Goal: Navigation & Orientation: Understand site structure

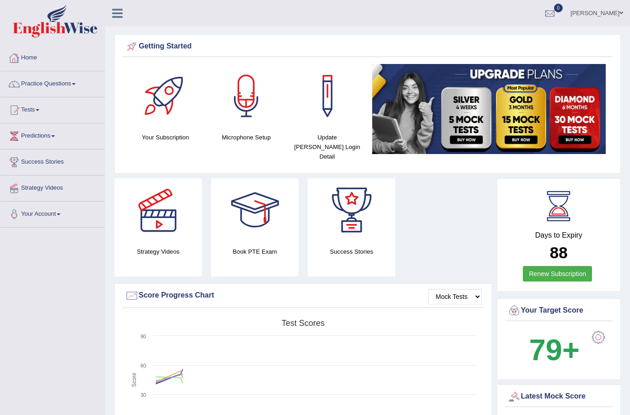
click at [31, 62] on link "Home" at bounding box center [52, 56] width 104 height 23
click at [62, 83] on link "Practice Questions" at bounding box center [52, 82] width 104 height 23
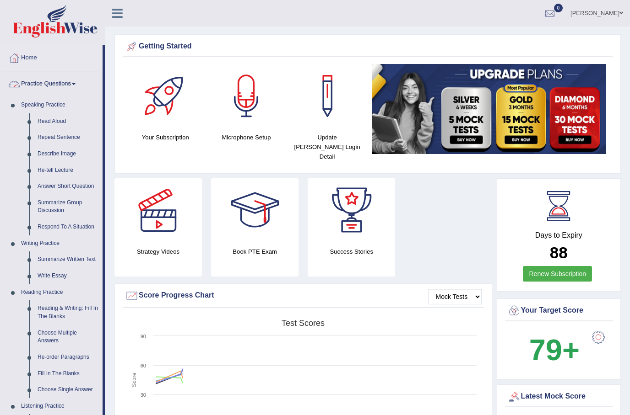
click at [54, 120] on div at bounding box center [315, 207] width 630 height 415
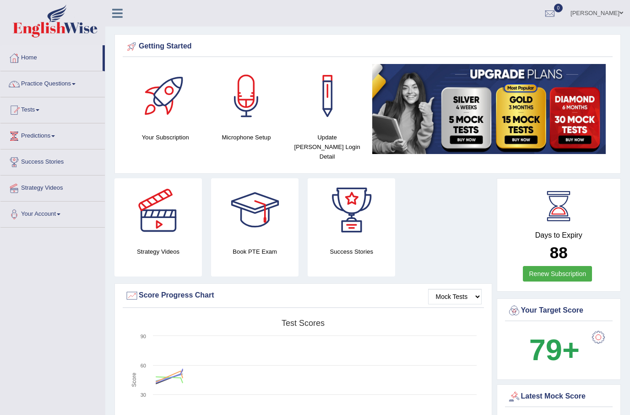
click at [67, 84] on link "Practice Questions" at bounding box center [52, 82] width 104 height 23
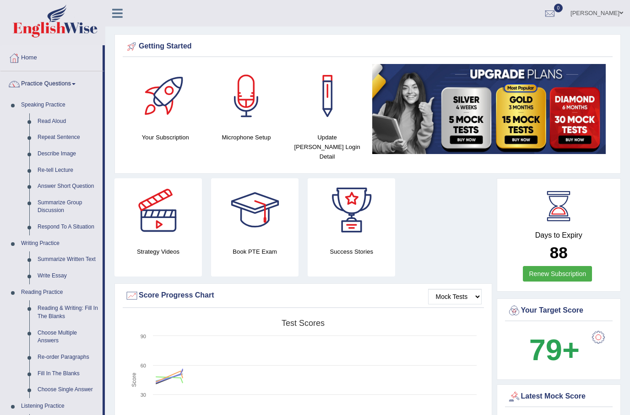
click at [160, 211] on div at bounding box center [315, 207] width 630 height 415
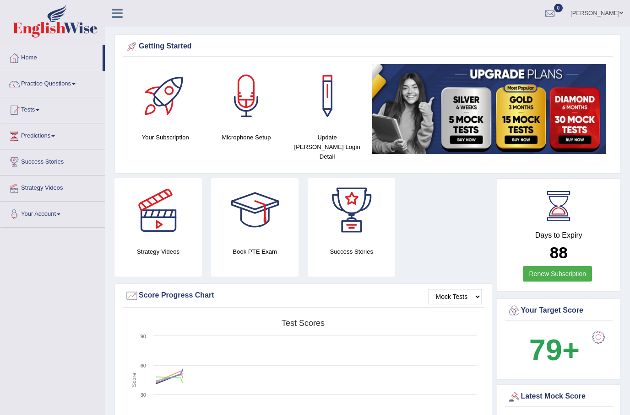
click at [159, 216] on div at bounding box center [158, 210] width 64 height 64
click at [44, 137] on link "Predictions" at bounding box center [52, 135] width 104 height 23
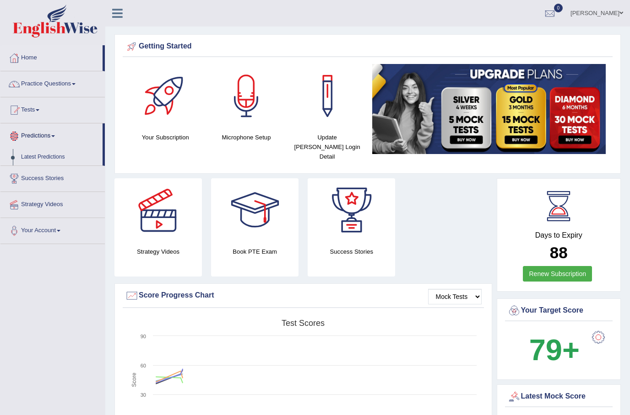
click at [43, 154] on div at bounding box center [315, 207] width 630 height 415
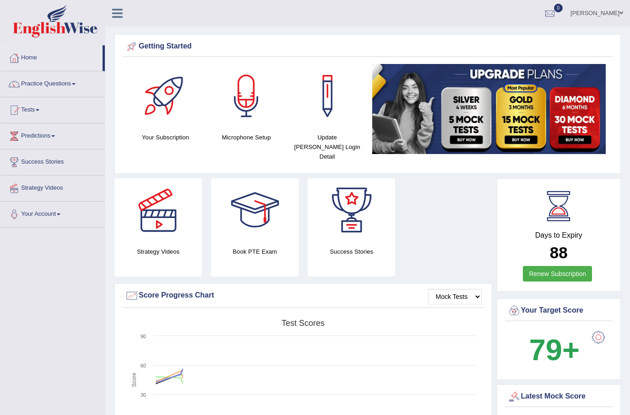
click at [50, 161] on link "Success Stories" at bounding box center [52, 161] width 104 height 23
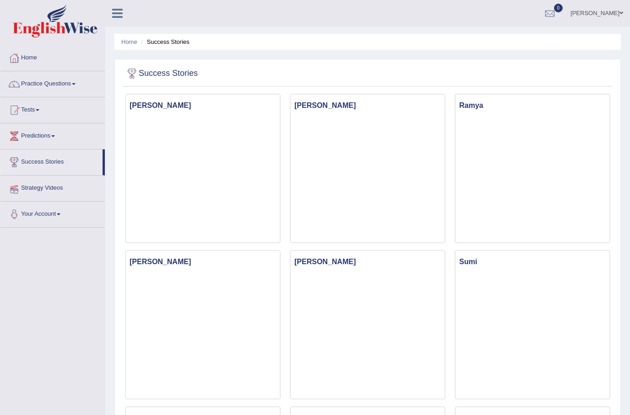
click at [46, 187] on link "Strategy Videos" at bounding box center [52, 187] width 104 height 23
click at [47, 213] on link "Your Account" at bounding box center [52, 213] width 104 height 23
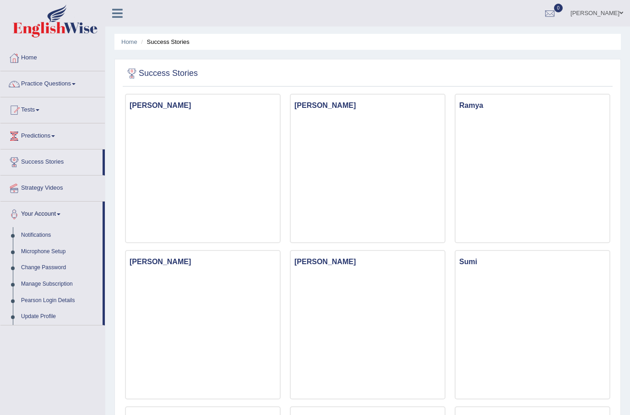
click at [34, 236] on div at bounding box center [315, 207] width 630 height 415
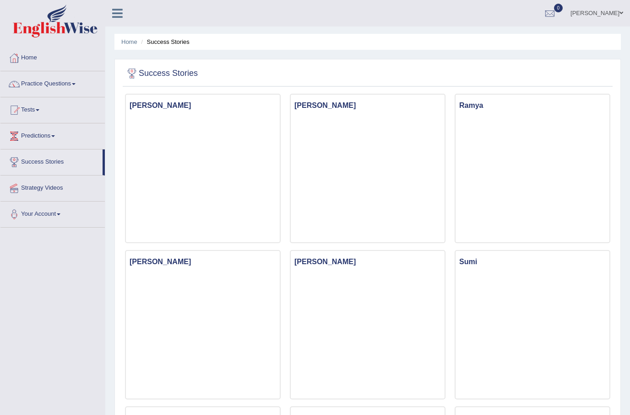
click at [33, 212] on link "Your Account" at bounding box center [52, 213] width 104 height 23
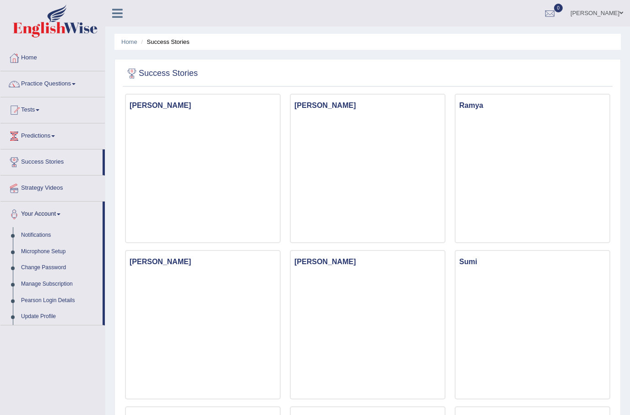
click at [56, 292] on div at bounding box center [315, 207] width 630 height 415
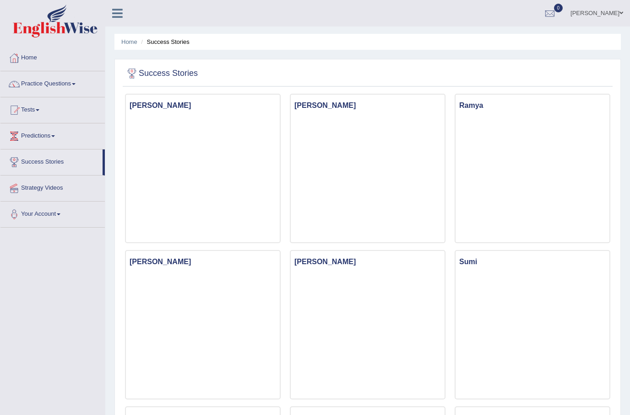
click at [32, 216] on link "Your Account" at bounding box center [52, 213] width 104 height 23
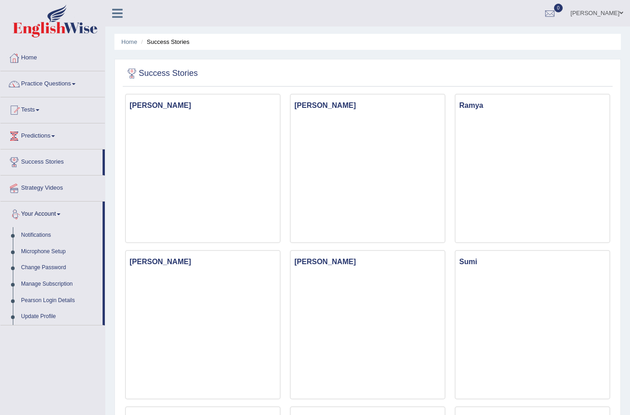
click at [65, 296] on div at bounding box center [315, 207] width 630 height 415
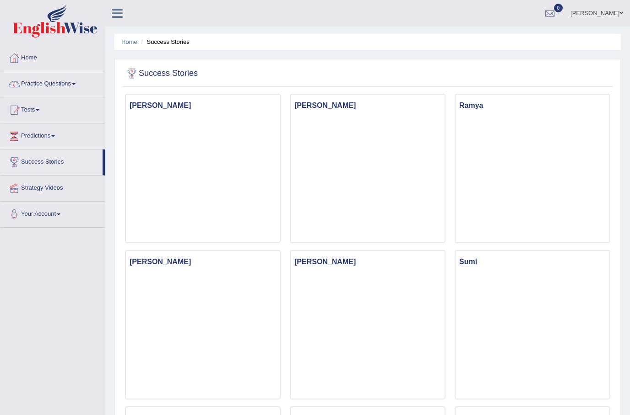
click at [24, 58] on link "Home" at bounding box center [52, 56] width 104 height 23
